Goal: Task Accomplishment & Management: Manage account settings

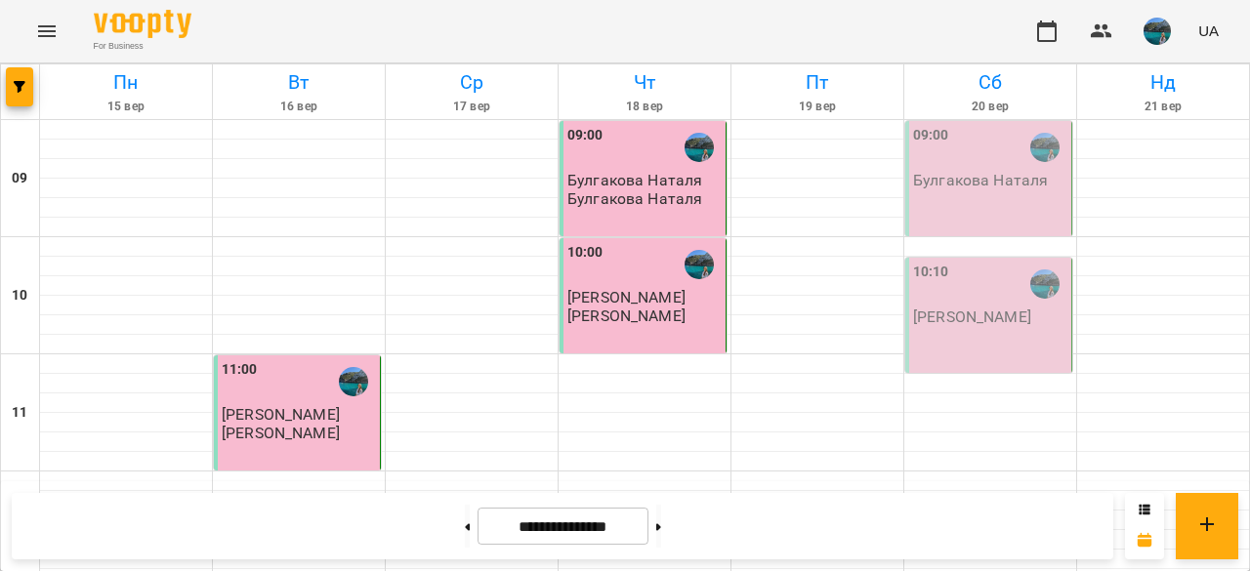
scroll to position [846, 0]
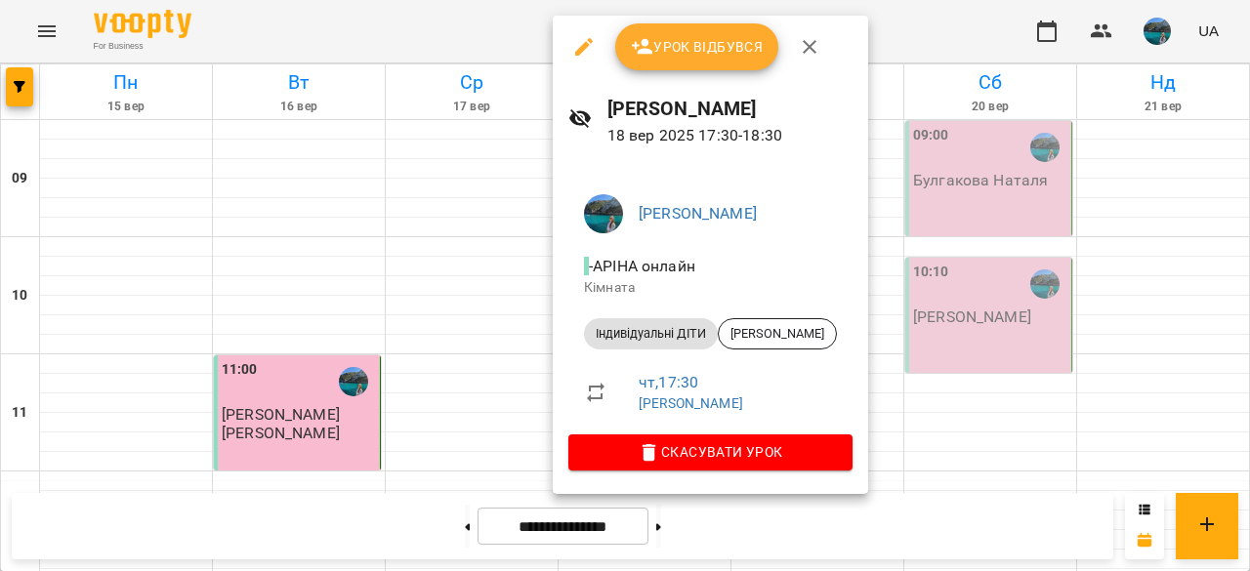
click at [656, 60] on button "Урок відбувся" at bounding box center [697, 46] width 164 height 47
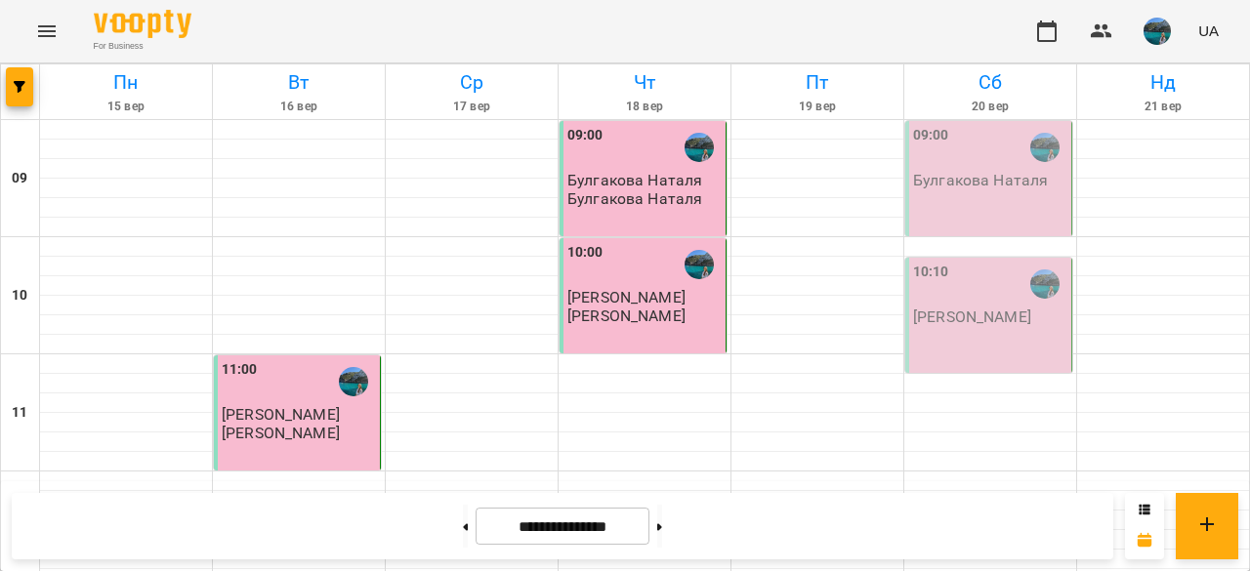
scroll to position [1041, 0]
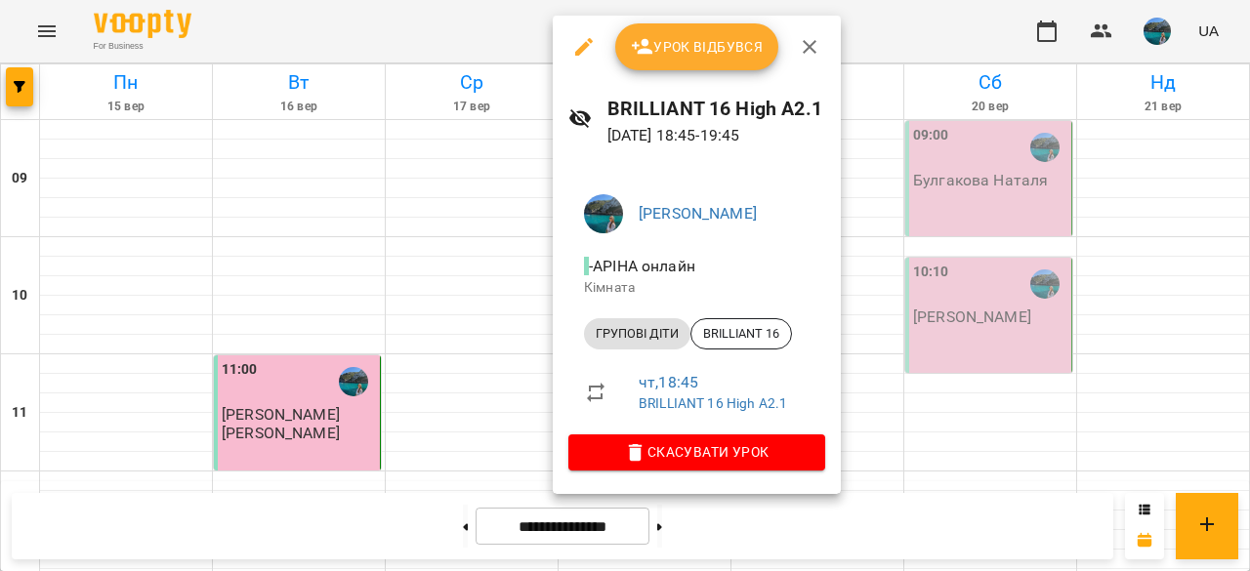
click at [668, 49] on span "Урок відбувся" at bounding box center [697, 46] width 133 height 23
